Goal: Task Accomplishment & Management: Manage account settings

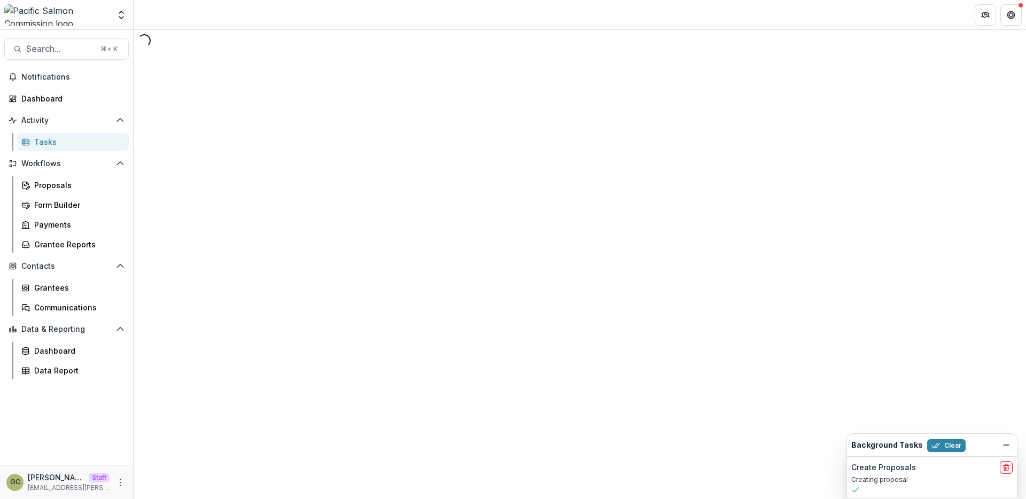
select select "********"
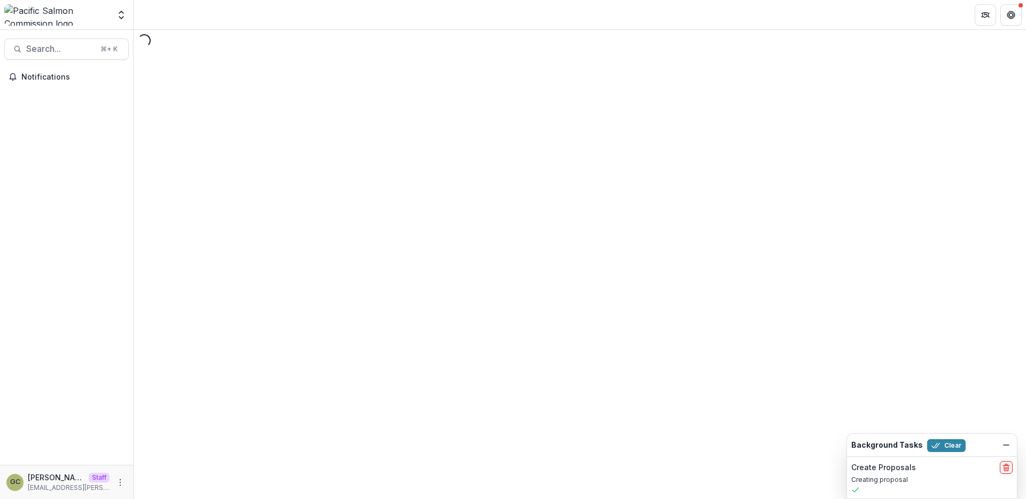
select select "********"
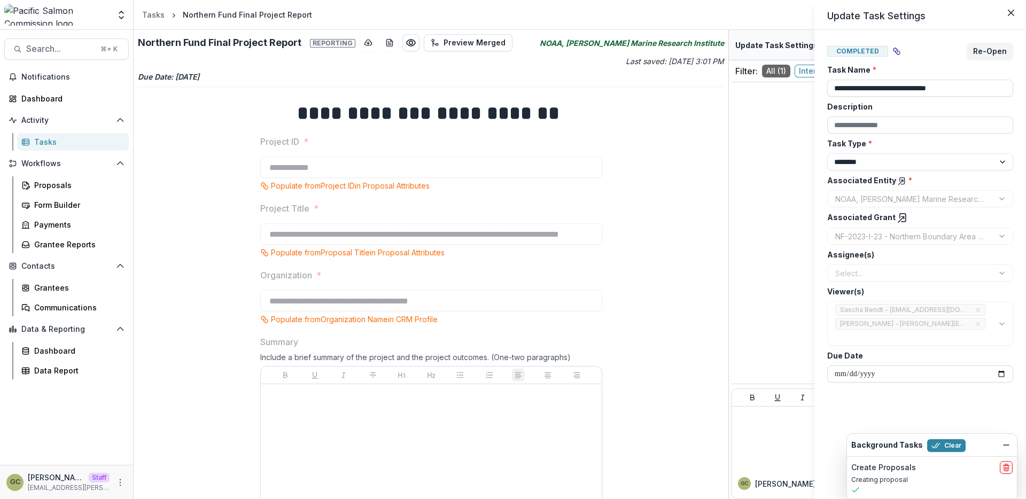
click at [121, 484] on div "**********" at bounding box center [513, 249] width 1026 height 499
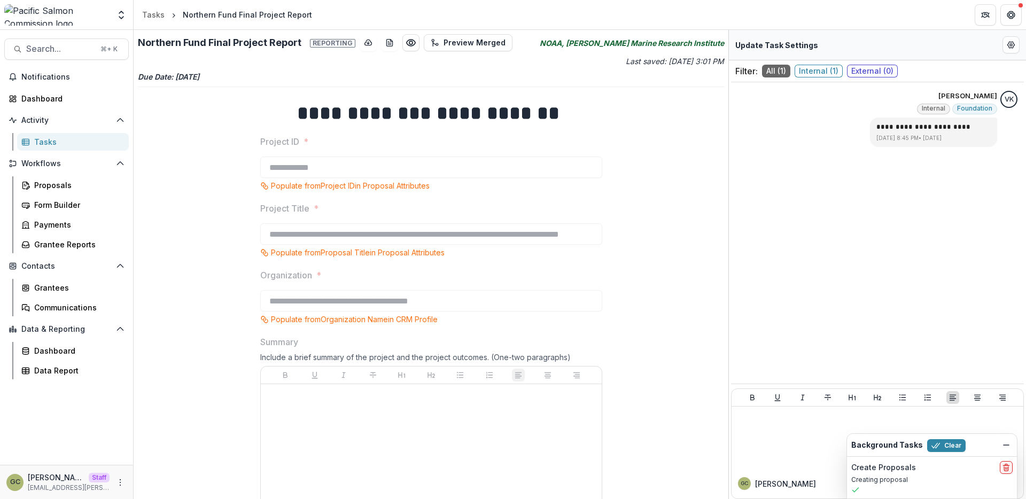
click at [121, 484] on icon "More" at bounding box center [120, 482] width 9 height 9
click at [1008, 448] on icon "Dismiss" at bounding box center [1006, 445] width 9 height 9
click at [121, 482] on icon "More" at bounding box center [120, 482] width 9 height 9
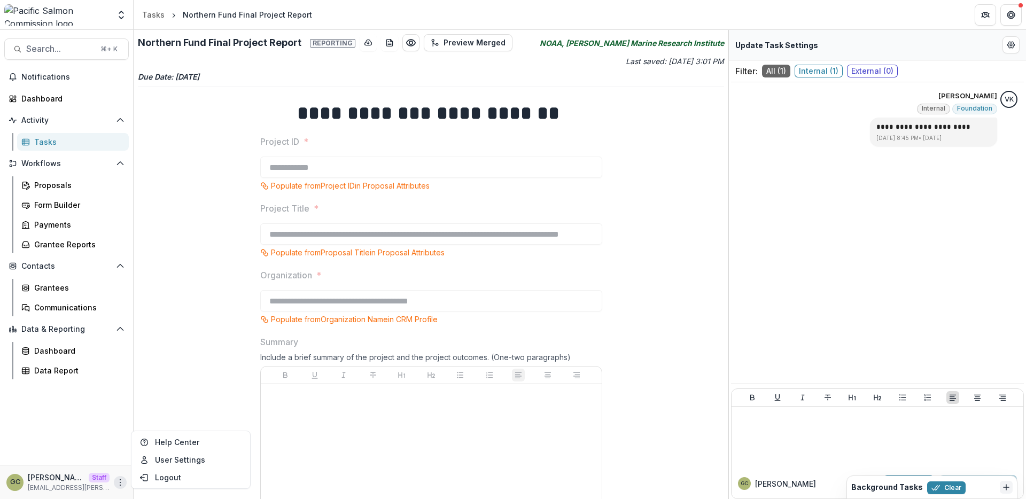
click at [807, 76] on span "Internal ( 1 )" at bounding box center [818, 71] width 48 height 13
click at [784, 73] on span "All ( 1 )" at bounding box center [776, 71] width 28 height 13
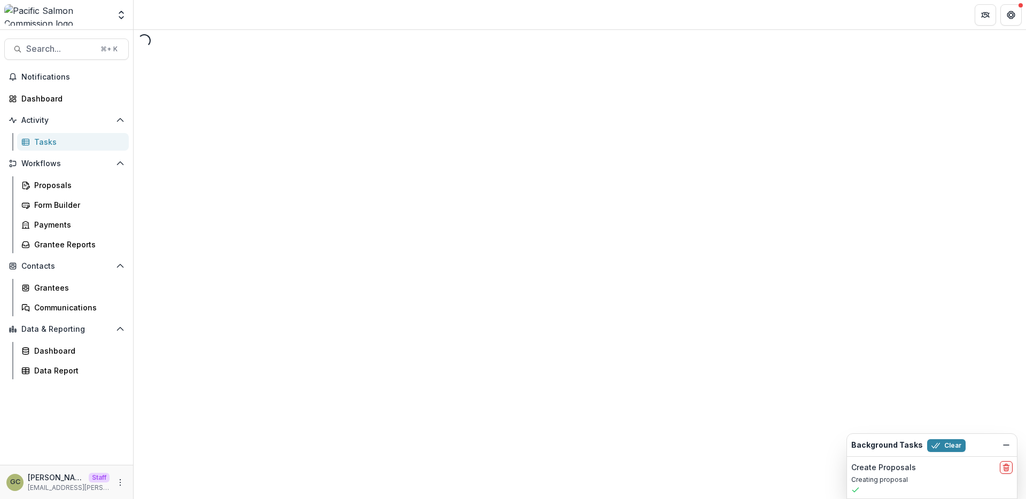
select select "********"
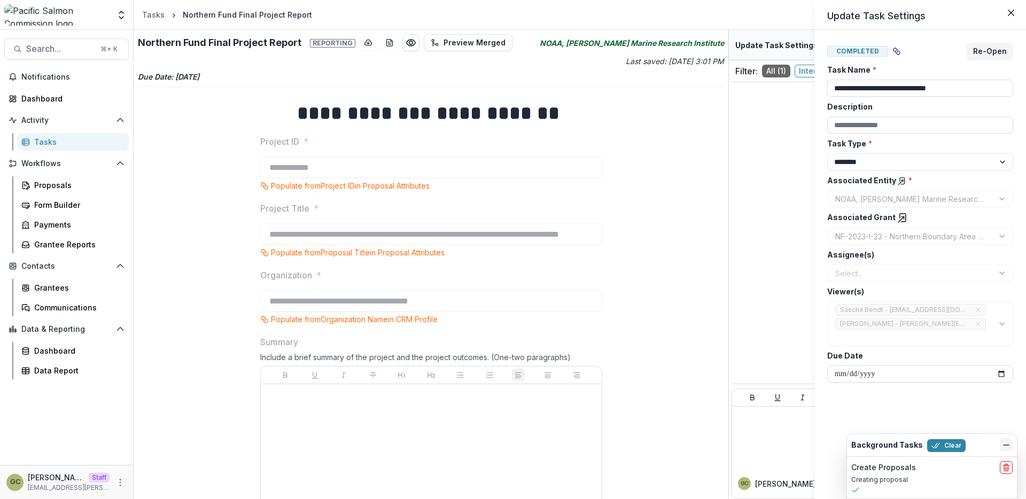
click at [1005, 442] on icon "Dismiss" at bounding box center [1006, 445] width 9 height 9
drag, startPoint x: 944, startPoint y: 490, endPoint x: 978, endPoint y: 433, distance: 66.2
click at [978, 433] on body "**********" at bounding box center [513, 249] width 1026 height 499
click at [117, 482] on div "**********" at bounding box center [513, 249] width 1026 height 499
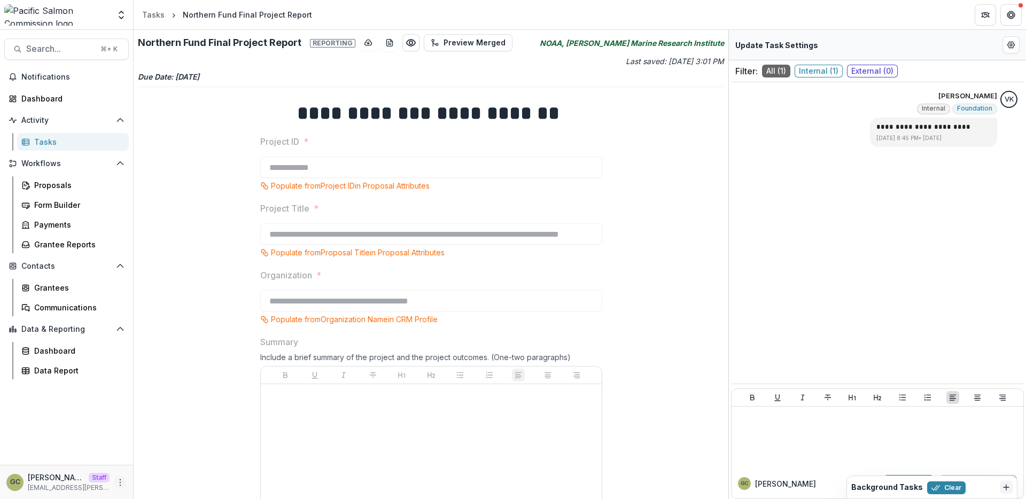
click at [119, 483] on icon "More" at bounding box center [120, 482] width 9 height 9
click at [157, 462] on link "User Settings" at bounding box center [191, 460] width 114 height 18
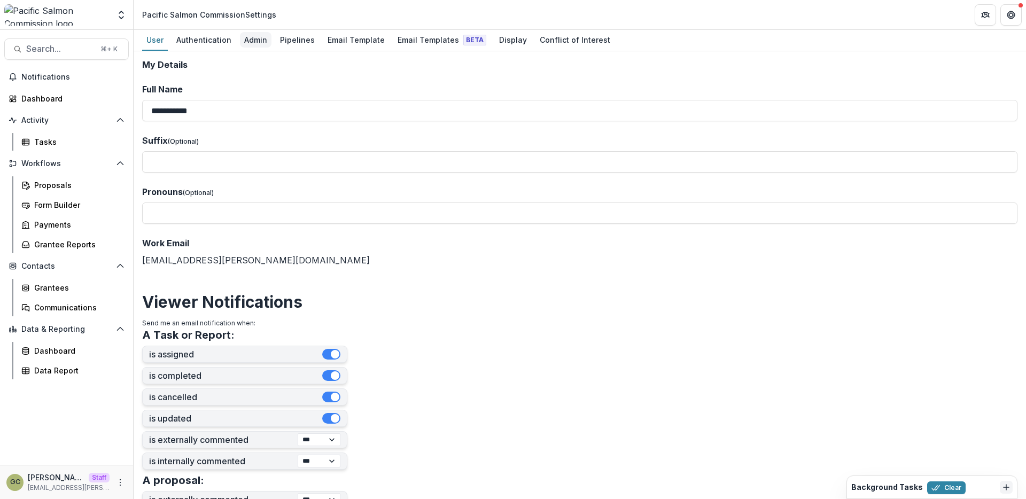
click at [261, 44] on div "Admin" at bounding box center [256, 39] width 32 height 15
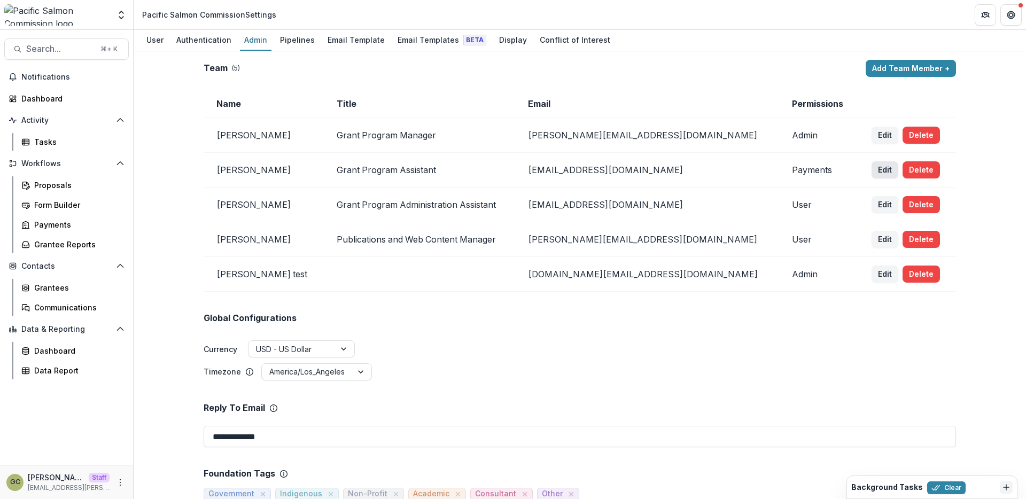
click at [871, 172] on button "Edit" at bounding box center [884, 169] width 27 height 17
select select "********"
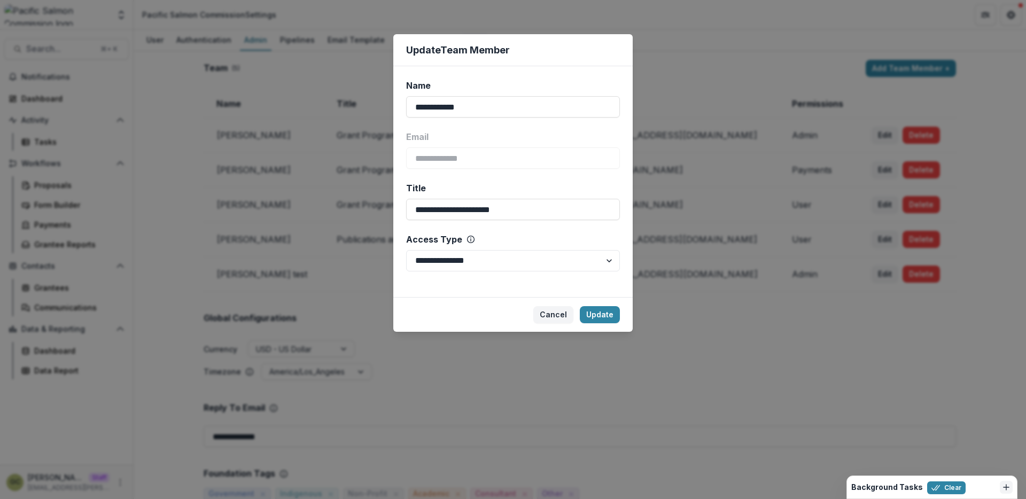
click at [694, 217] on div "**********" at bounding box center [513, 249] width 1026 height 499
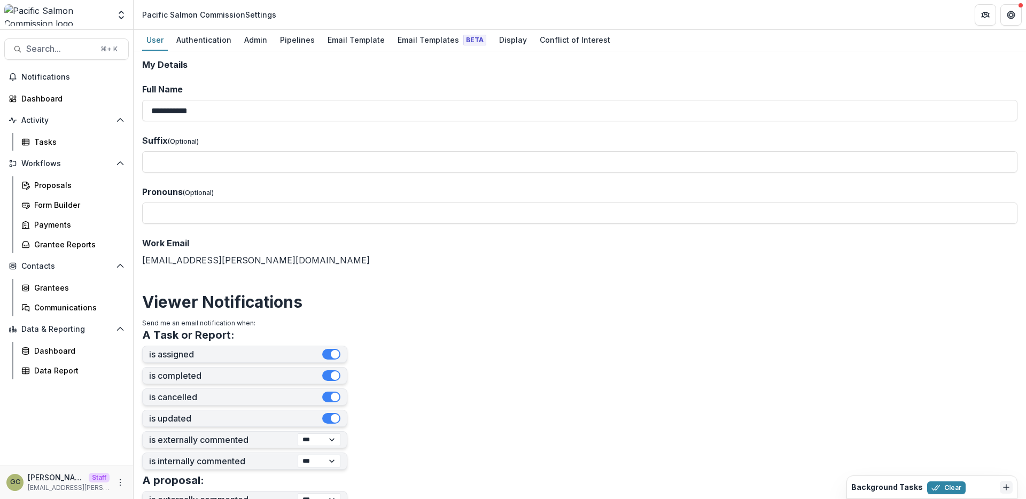
select select "********"
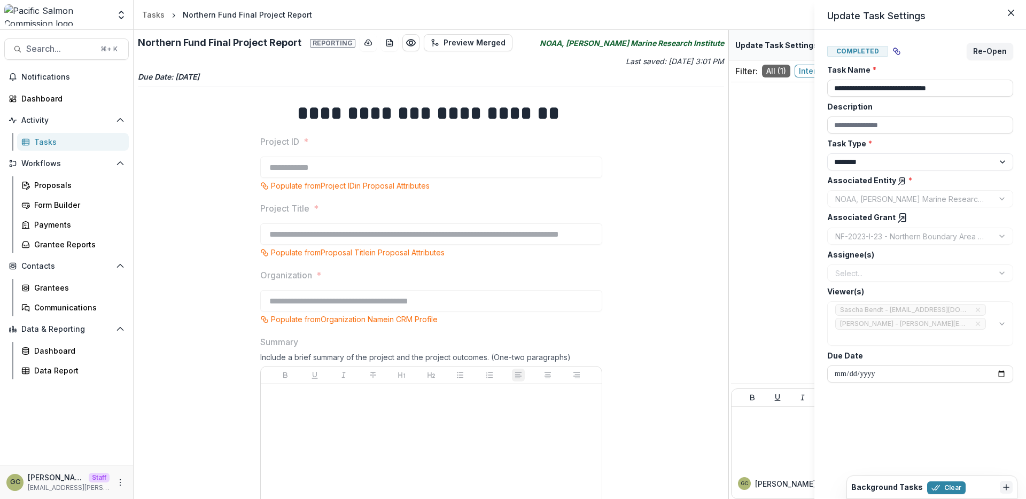
click at [966, 271] on div "Select..." at bounding box center [920, 272] width 186 height 17
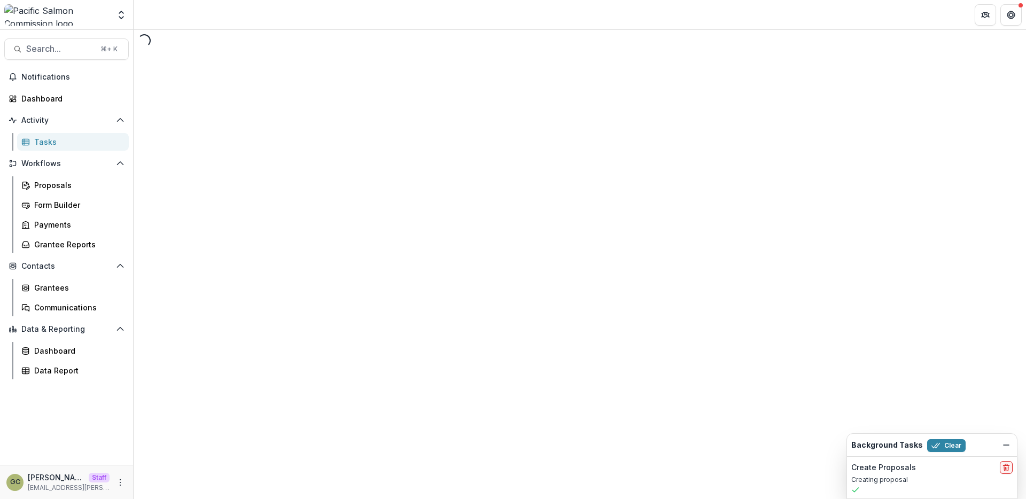
select select "********"
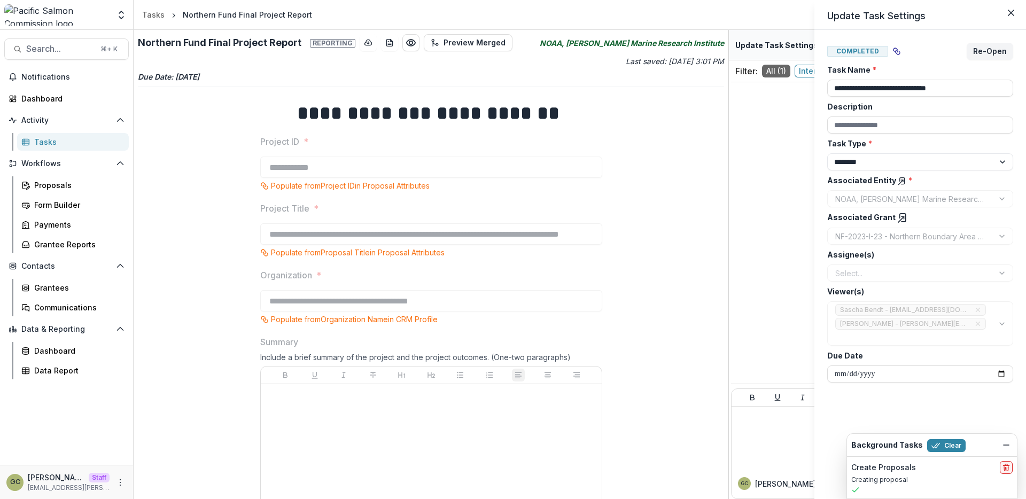
click at [105, 140] on div "**********" at bounding box center [513, 249] width 1026 height 499
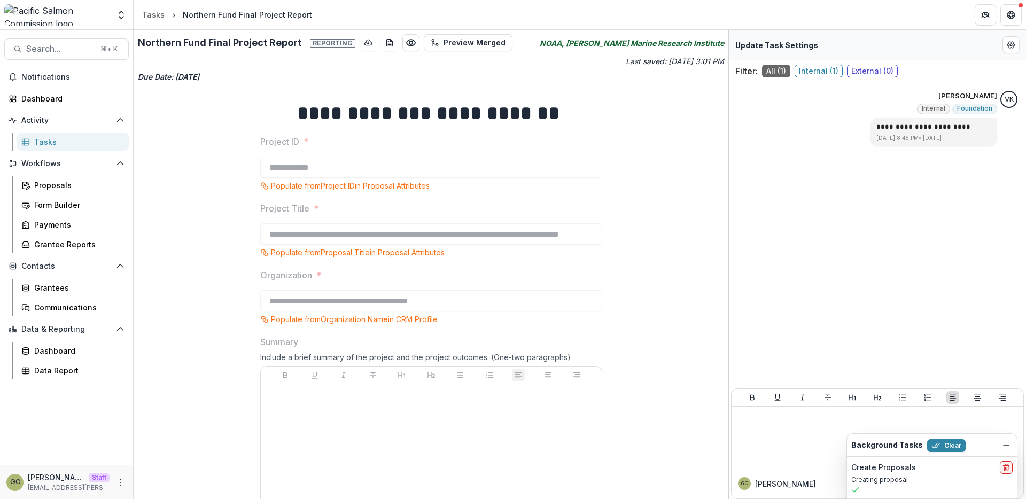
click at [100, 140] on div "Tasks" at bounding box center [77, 141] width 86 height 11
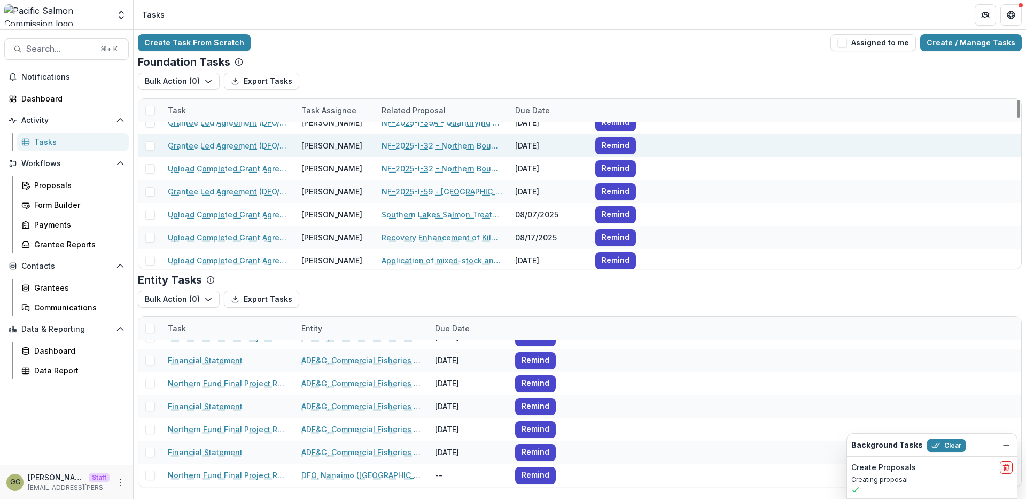
scroll to position [65, 0]
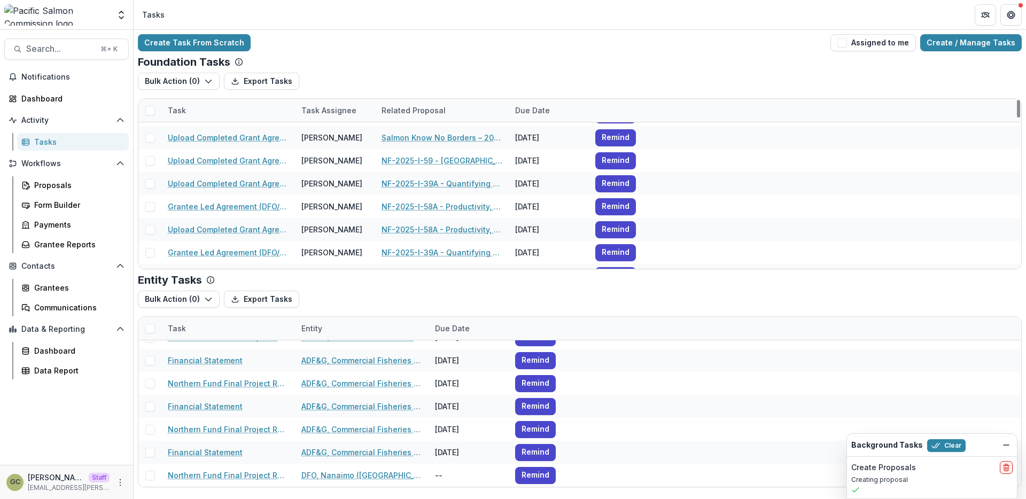
click at [63, 141] on div "Tasks" at bounding box center [77, 141] width 86 height 11
click at [962, 57] on div "Foundation Tasks" at bounding box center [580, 62] width 884 height 13
click at [961, 51] on div "Create Task From Scratch Assigned to me Create / Manage Tasks Foundation Tasks …" at bounding box center [580, 261] width 892 height 462
click at [947, 38] on link "Create / Manage Tasks" at bounding box center [971, 42] width 102 height 17
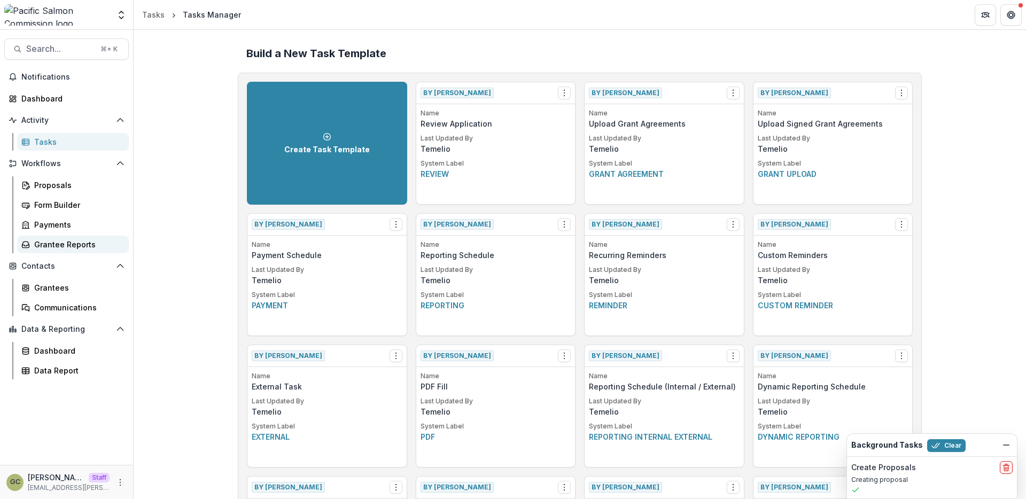
click at [68, 247] on div "Grantee Reports" at bounding box center [77, 244] width 86 height 11
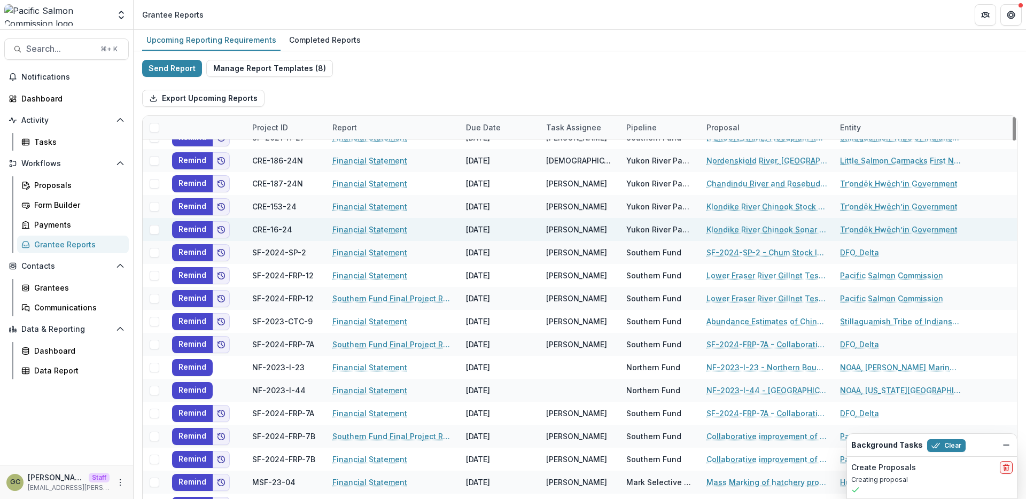
scroll to position [160, 0]
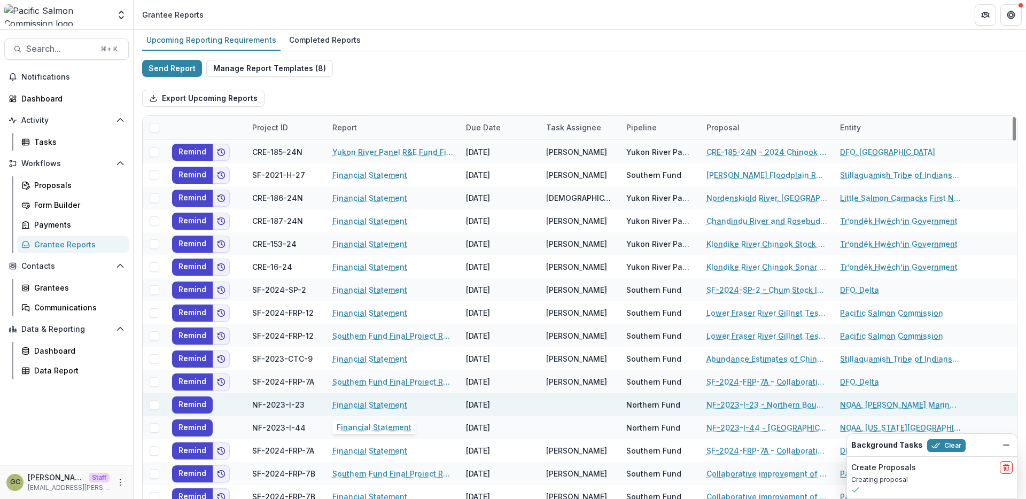
click at [359, 409] on link "Financial Statement" at bounding box center [369, 404] width 75 height 11
select select "********"
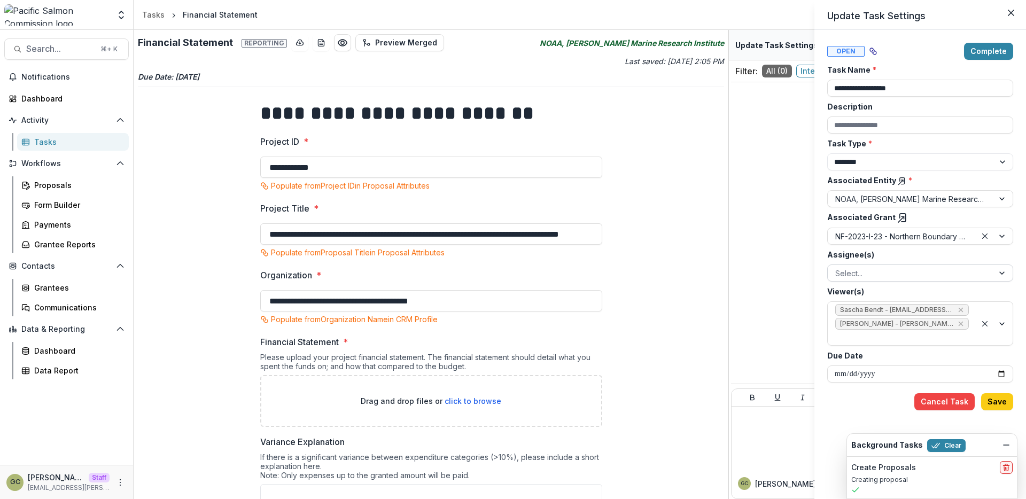
click at [940, 276] on div at bounding box center [910, 273] width 151 height 13
click at [977, 275] on div at bounding box center [910, 273] width 151 height 13
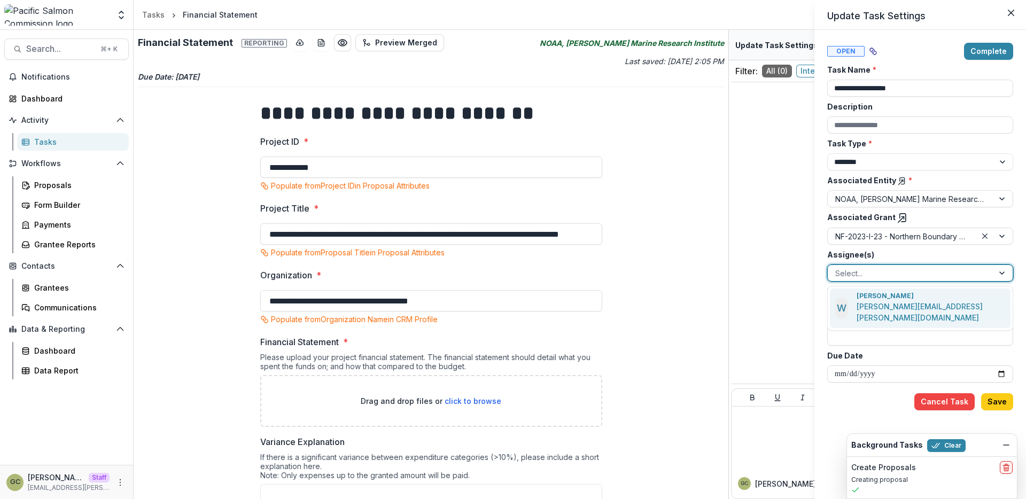
click at [977, 275] on div at bounding box center [910, 273] width 151 height 13
type input "*"
click at [1011, 259] on div "Assignee(s) [PERSON_NAME] ([PERSON_NAME][EMAIL_ADDRESS][PERSON_NAME][DOMAIN_NAM…" at bounding box center [920, 265] width 186 height 33
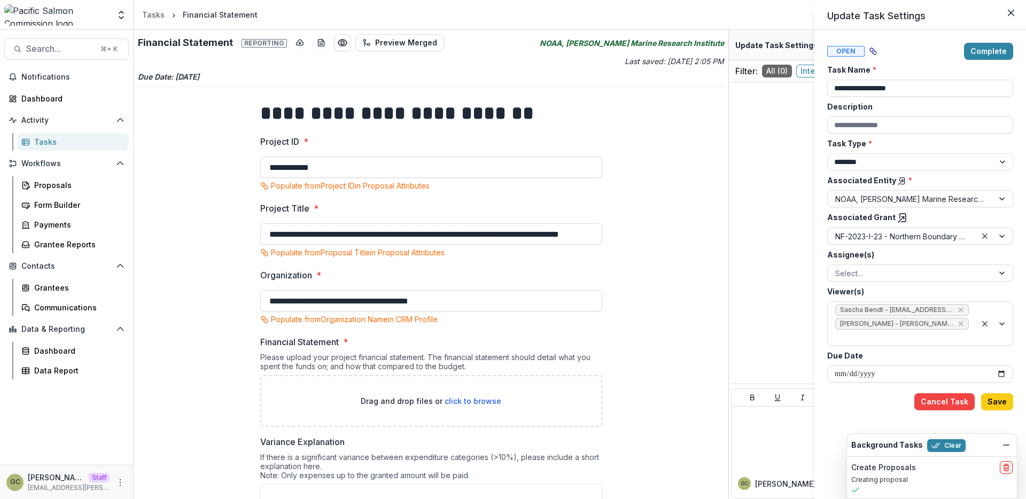
click at [926, 292] on label "Viewer(s)" at bounding box center [917, 291] width 180 height 11
click at [837, 332] on input "Viewer(s)" at bounding box center [836, 337] width 2 height 11
click at [877, 272] on div at bounding box center [910, 273] width 151 height 13
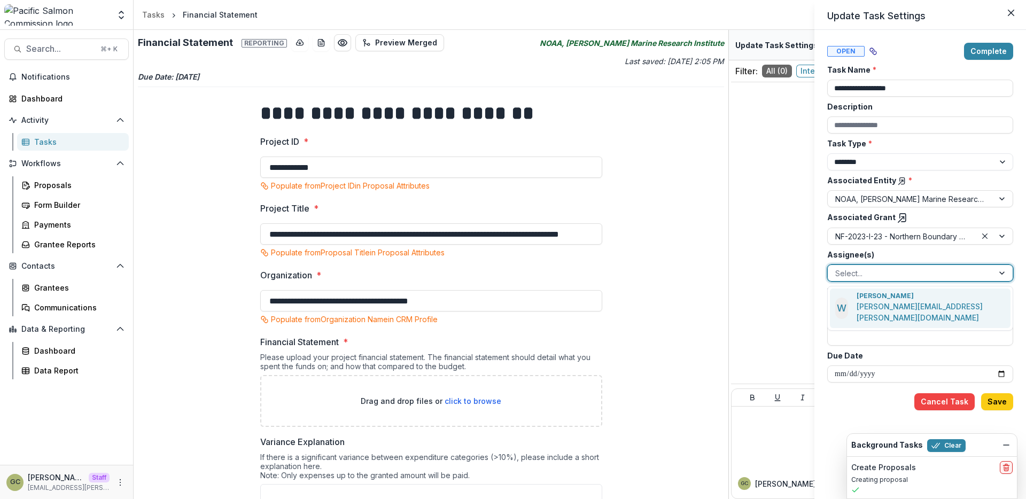
click at [878, 272] on div at bounding box center [910, 273] width 151 height 13
click at [876, 274] on div at bounding box center [910, 273] width 151 height 13
click at [887, 264] on div "Select..." at bounding box center [920, 272] width 186 height 17
click at [893, 290] on label "Viewer(s)" at bounding box center [917, 291] width 180 height 11
click at [837, 332] on input "Viewer(s)" at bounding box center [836, 337] width 2 height 11
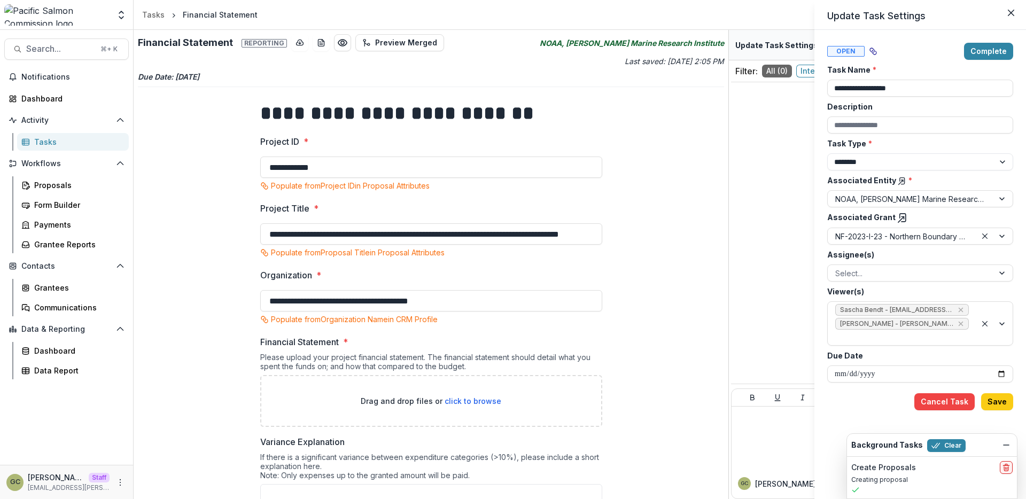
click at [891, 290] on label "Viewer(s)" at bounding box center [917, 291] width 180 height 11
click at [837, 332] on input "Viewer(s)" at bounding box center [836, 337] width 2 height 11
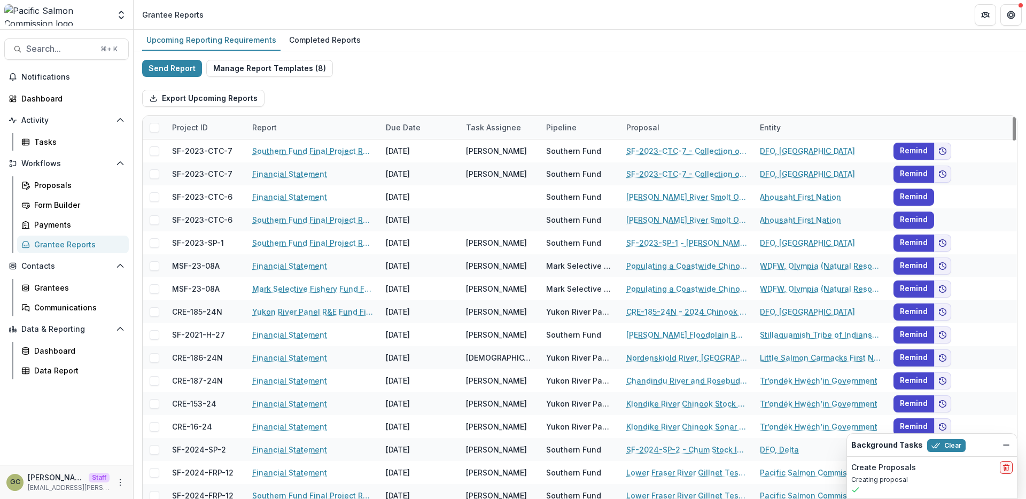
click at [941, 75] on div "Send Report Manage Report Templates ( 8 ) Export Upcoming Reports Project ID Re…" at bounding box center [579, 284] width 875 height 449
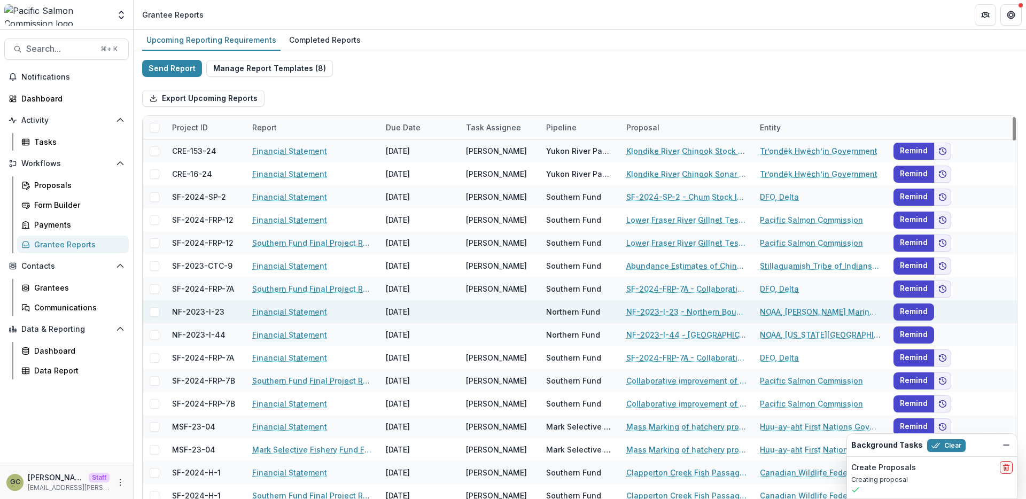
click at [309, 313] on link "Financial Statement" at bounding box center [289, 311] width 75 height 11
select select "********"
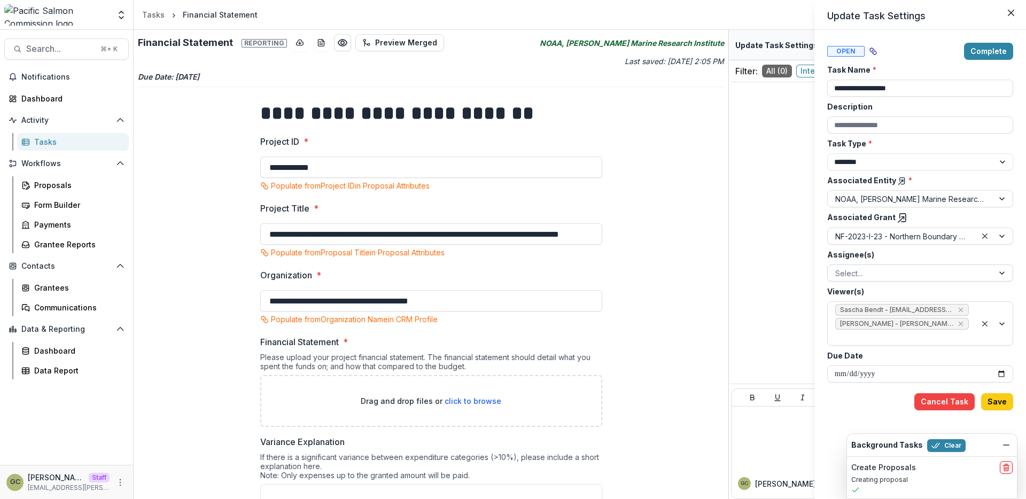
click at [933, 275] on div at bounding box center [910, 273] width 151 height 13
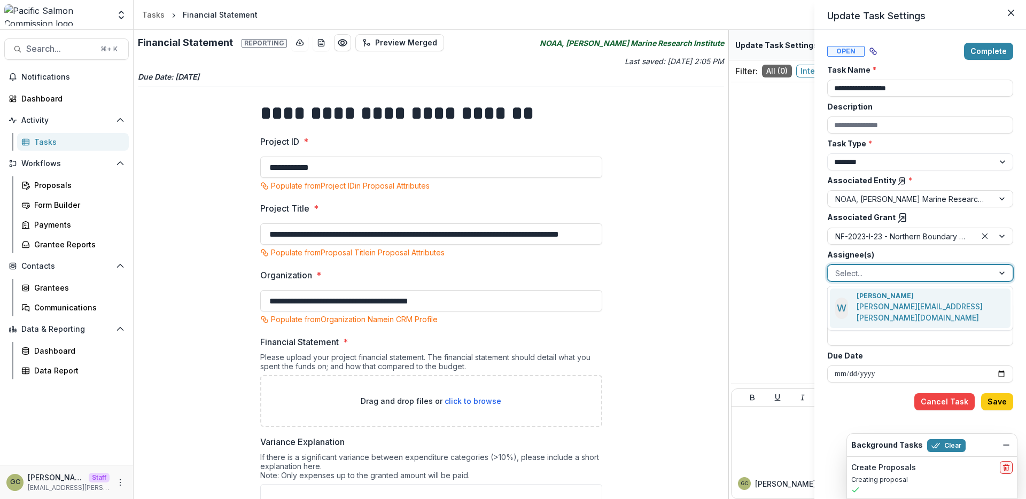
click at [935, 270] on div at bounding box center [910, 273] width 151 height 13
click at [932, 256] on label "Assignee(s)" at bounding box center [917, 254] width 180 height 11
click at [837, 268] on input "Assignee(s)" at bounding box center [836, 273] width 2 height 11
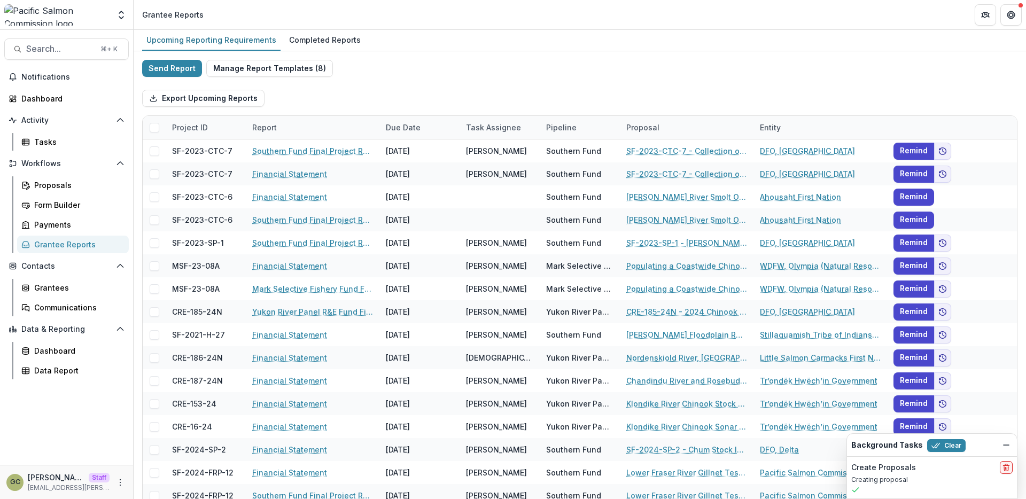
click at [617, 77] on div "Send Report Manage Report Templates ( 8 ) Export Upcoming Reports Project ID Re…" at bounding box center [579, 284] width 875 height 449
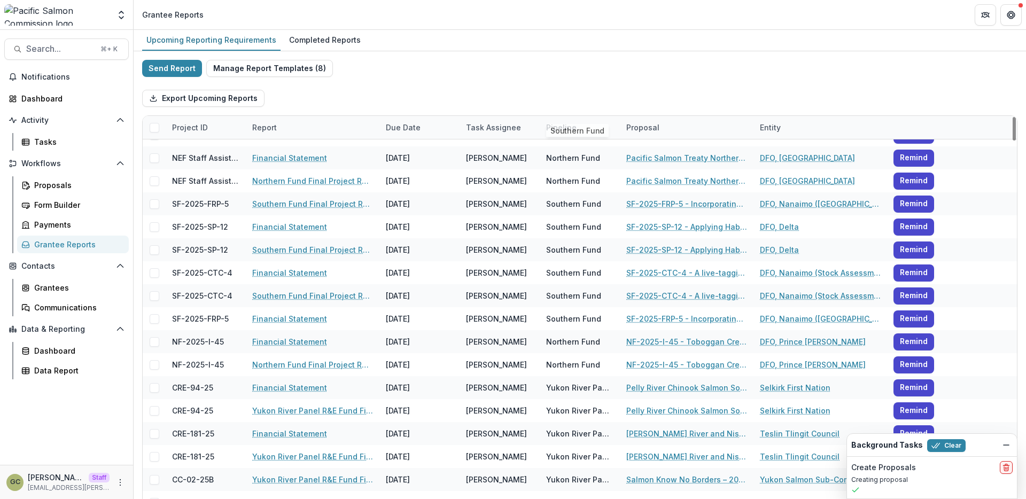
scroll to position [2652, 0]
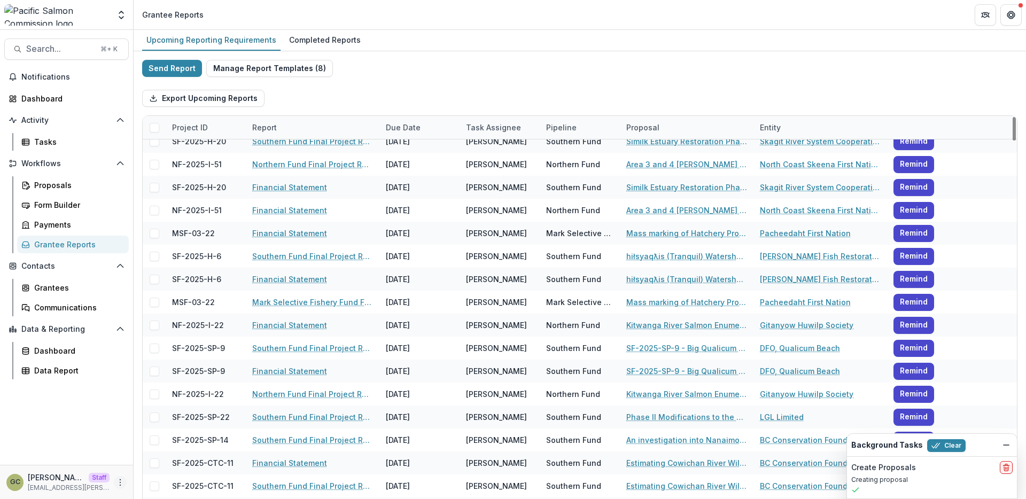
click at [123, 482] on icon "More" at bounding box center [120, 482] width 9 height 9
click at [179, 463] on link "User Settings" at bounding box center [191, 460] width 114 height 18
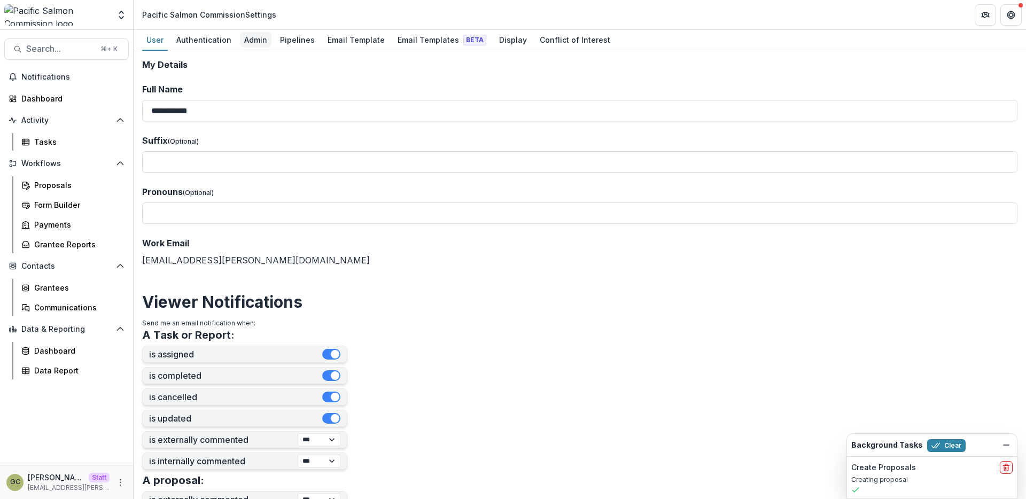
click at [250, 37] on div "Admin" at bounding box center [256, 39] width 32 height 15
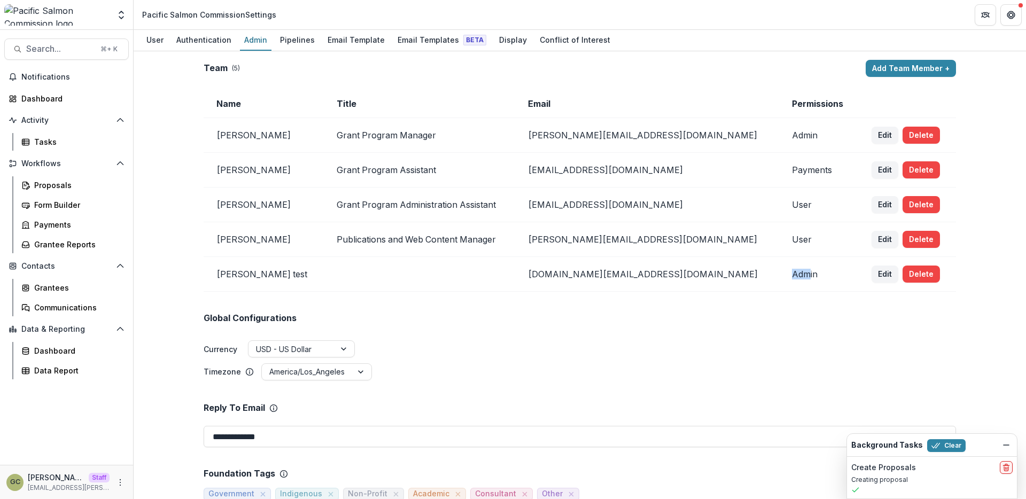
drag, startPoint x: 779, startPoint y: 275, endPoint x: 755, endPoint y: 273, distance: 24.1
click at [779, 275] on td "Admin" at bounding box center [819, 274] width 80 height 35
click at [779, 139] on td "Admin" at bounding box center [819, 135] width 80 height 35
click at [779, 172] on td "Payments" at bounding box center [819, 170] width 80 height 35
click at [779, 136] on td "Admin" at bounding box center [819, 135] width 80 height 35
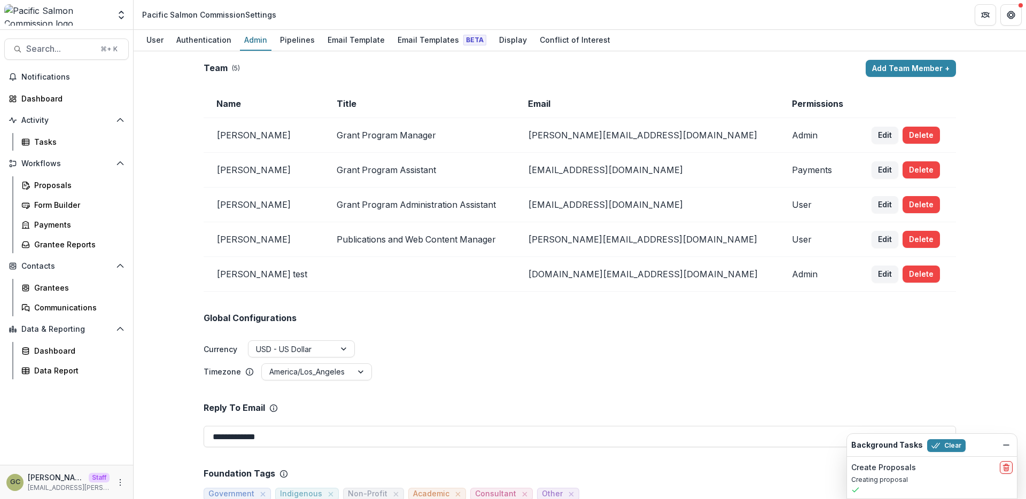
click at [779, 136] on td "Admin" at bounding box center [819, 135] width 80 height 35
drag, startPoint x: 779, startPoint y: 275, endPoint x: 747, endPoint y: 275, distance: 32.1
click at [779, 275] on td "Admin" at bounding box center [819, 274] width 80 height 35
click at [779, 278] on td "Admin" at bounding box center [819, 274] width 80 height 35
click at [779, 134] on td "Admin" at bounding box center [819, 135] width 80 height 35
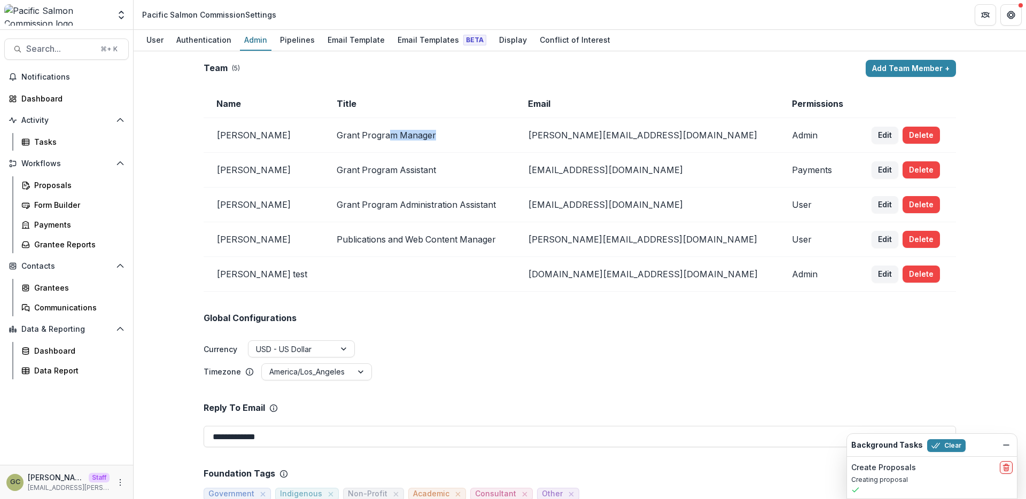
drag, startPoint x: 384, startPoint y: 137, endPoint x: 454, endPoint y: 130, distance: 70.4
click at [454, 130] on td "Grant Program Manager" at bounding box center [419, 135] width 191 height 35
click at [455, 130] on td "Grant Program Manager" at bounding box center [419, 135] width 191 height 35
click at [779, 139] on td "Admin" at bounding box center [819, 135] width 80 height 35
click at [779, 173] on td "Payments" at bounding box center [819, 170] width 80 height 35
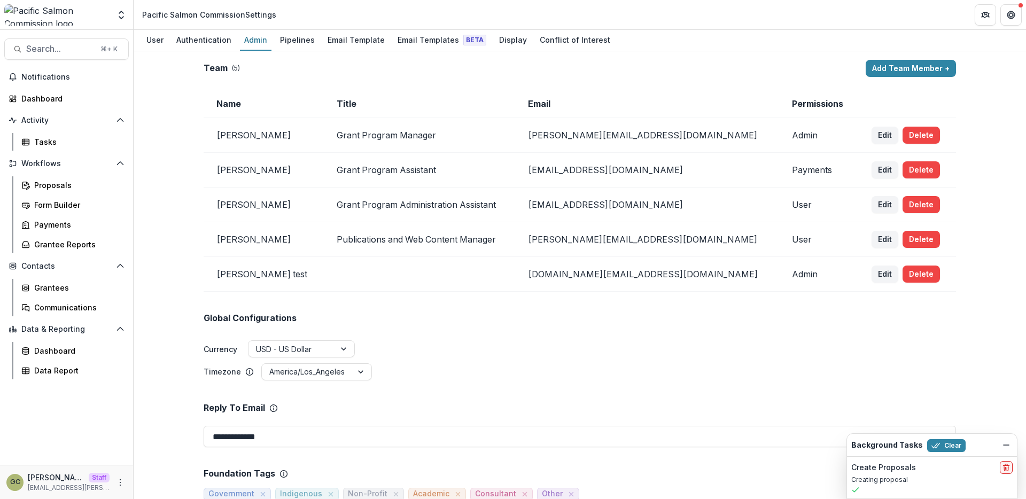
click at [779, 173] on td "Payments" at bounding box center [819, 170] width 80 height 35
click at [779, 171] on td "Payments" at bounding box center [819, 170] width 80 height 35
